Goal: Check status: Check status

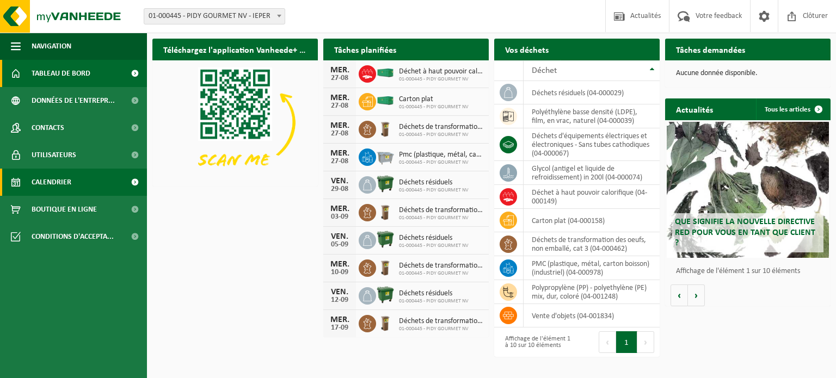
click at [102, 178] on link "Calendrier" at bounding box center [73, 182] width 147 height 27
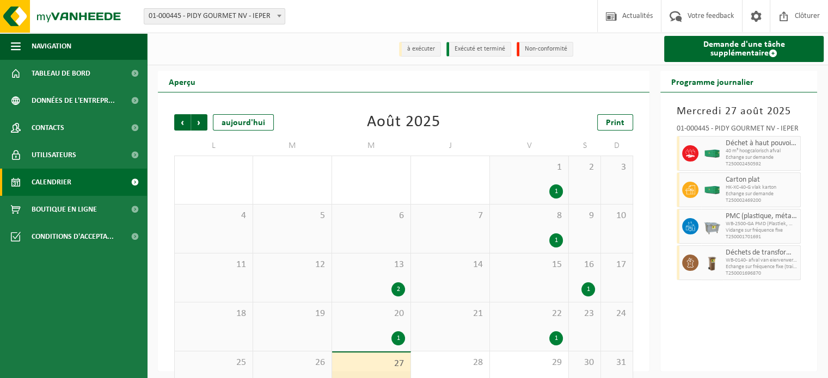
click at [734, 155] on span "40 m³ hoogcalorisch afval" at bounding box center [761, 151] width 72 height 7
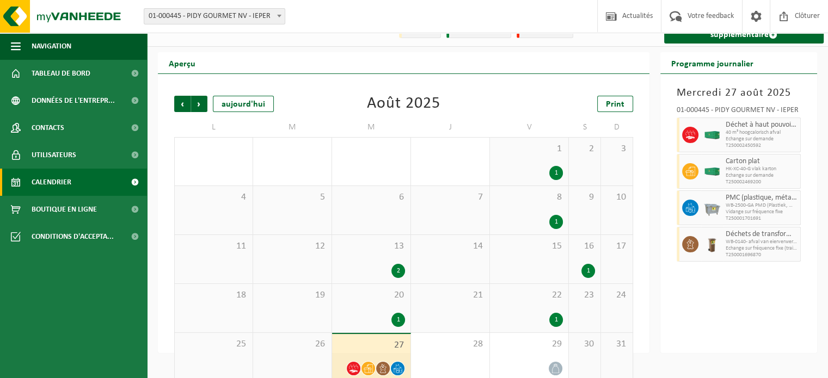
scroll to position [34, 0]
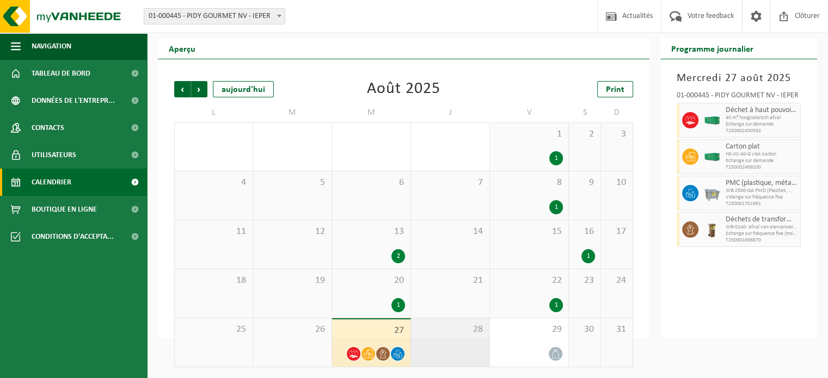
click at [447, 334] on span "28" at bounding box center [449, 330] width 67 height 12
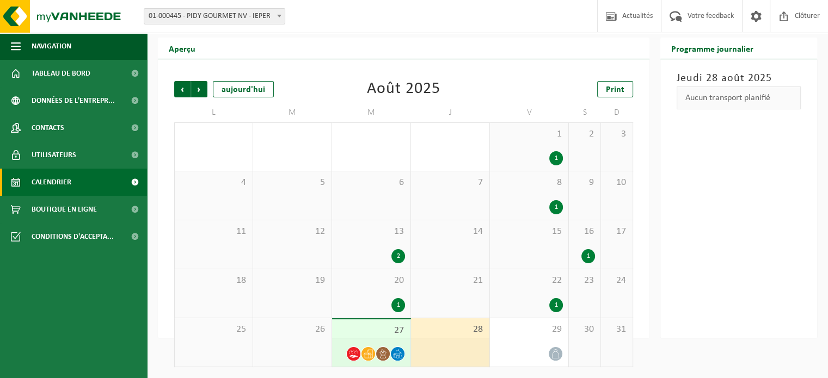
click at [367, 335] on span "27" at bounding box center [370, 331] width 67 height 12
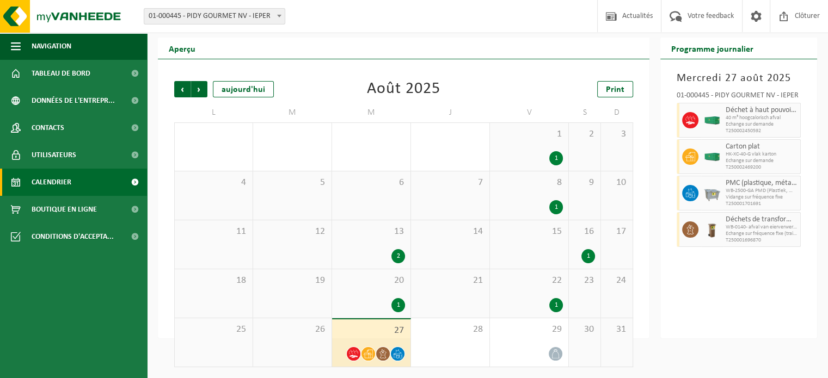
click at [747, 113] on span "Déchet à haut pouvoir calorifique" at bounding box center [761, 110] width 72 height 9
click at [701, 121] on div at bounding box center [712, 120] width 22 height 35
click at [713, 121] on img at bounding box center [712, 120] width 16 height 8
